Goal: Transaction & Acquisition: Subscribe to service/newsletter

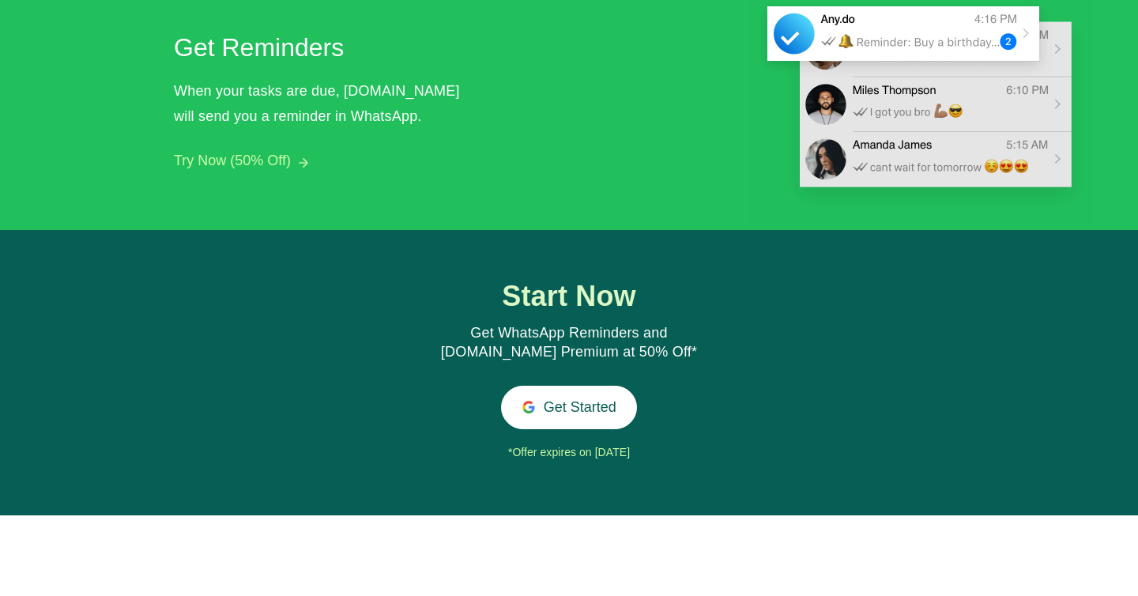
scroll to position [1675, 0]
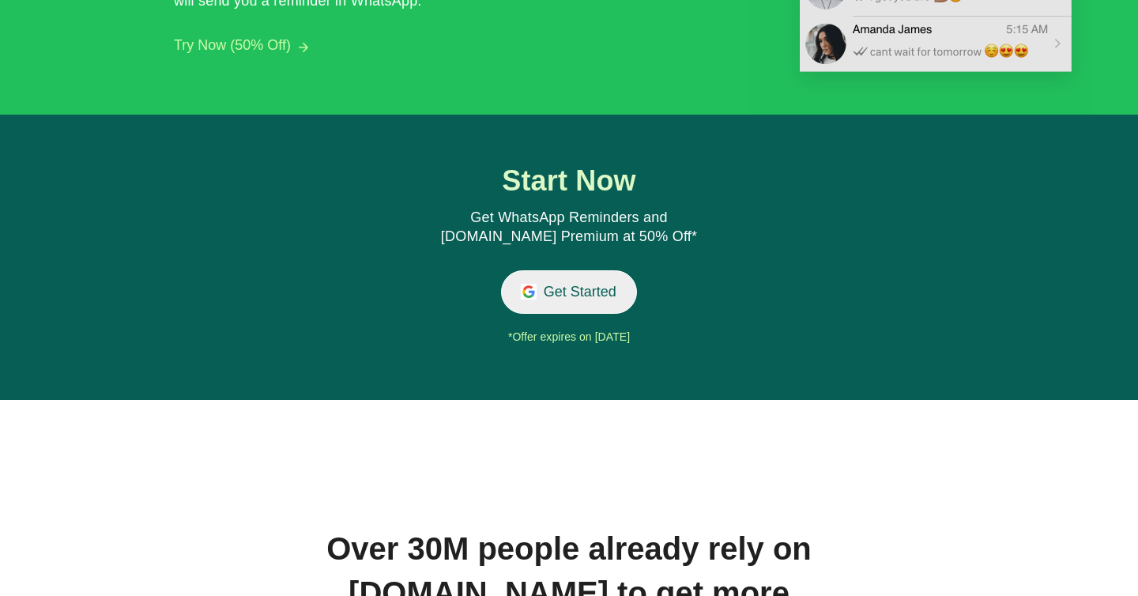
click at [571, 298] on button "Get Started" at bounding box center [569, 291] width 137 height 43
click at [535, 292] on button "Get Started" at bounding box center [569, 291] width 137 height 43
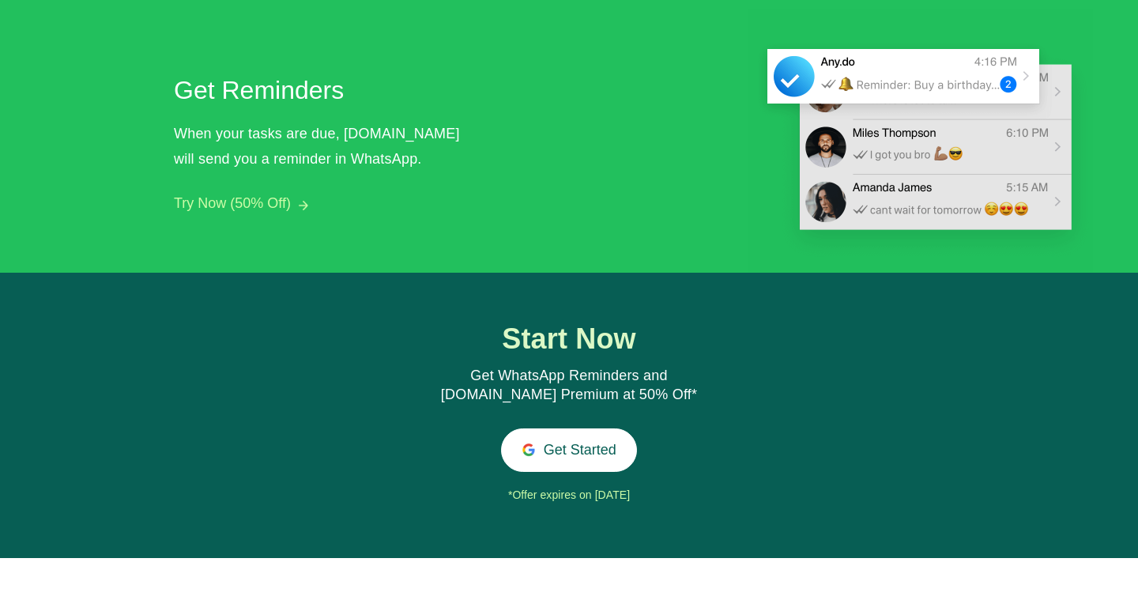
scroll to position [1606, 0]
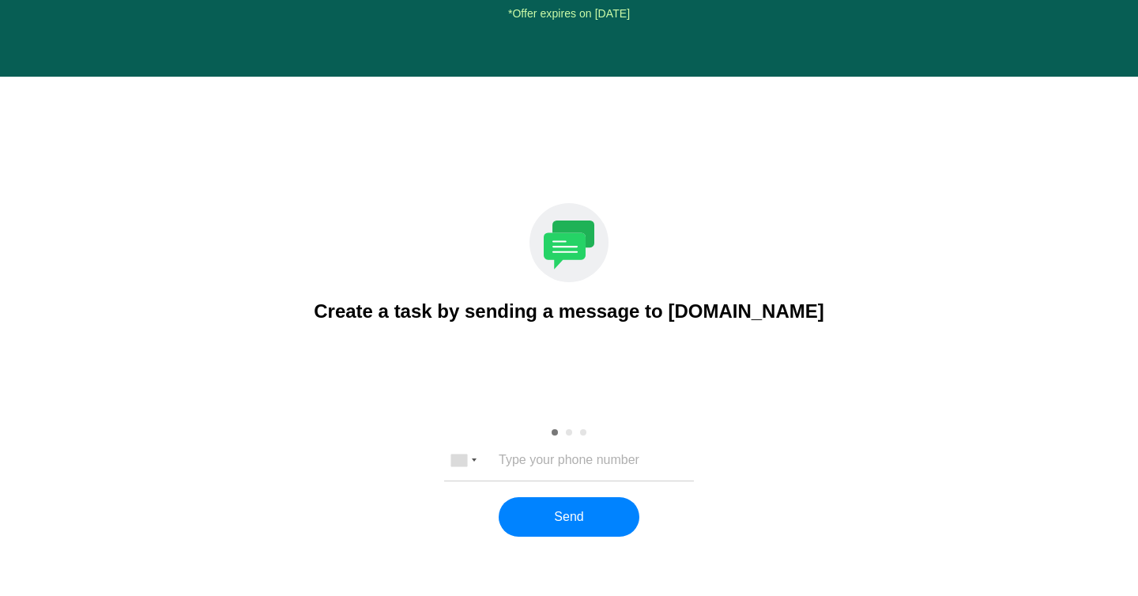
scroll to position [1890, 0]
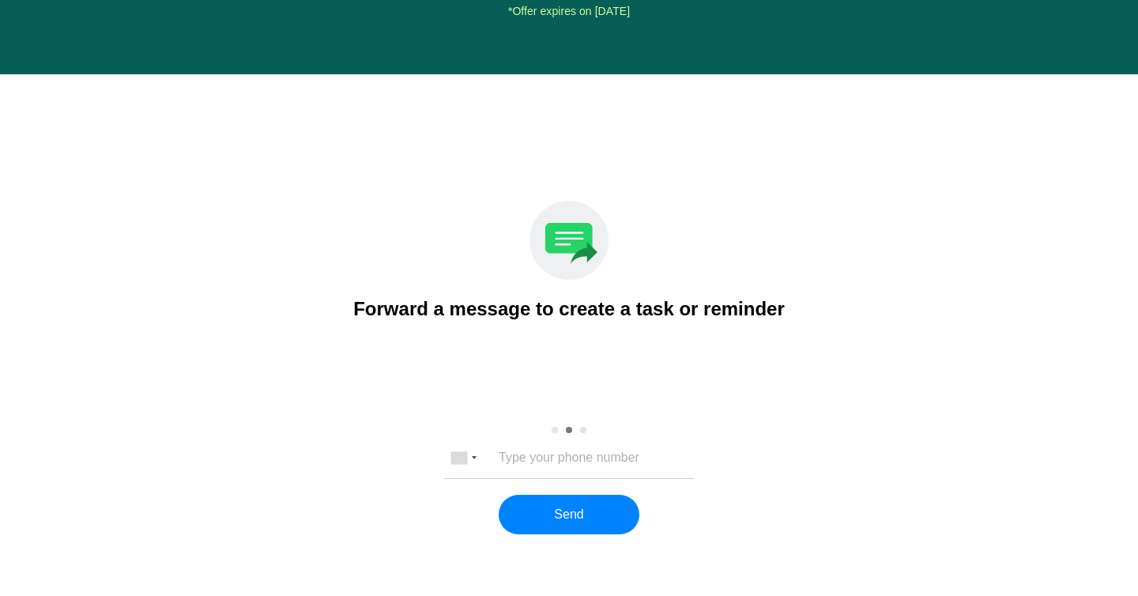
click at [608, 468] on div "[GEOGRAPHIC_DATA] +1 [GEOGRAPHIC_DATA] +44 [GEOGRAPHIC_DATA] (‫[GEOGRAPHIC_DATA…" at bounding box center [569, 458] width 250 height 40
click at [608, 460] on input "tel" at bounding box center [569, 457] width 209 height 14
